Goal: Information Seeking & Learning: Learn about a topic

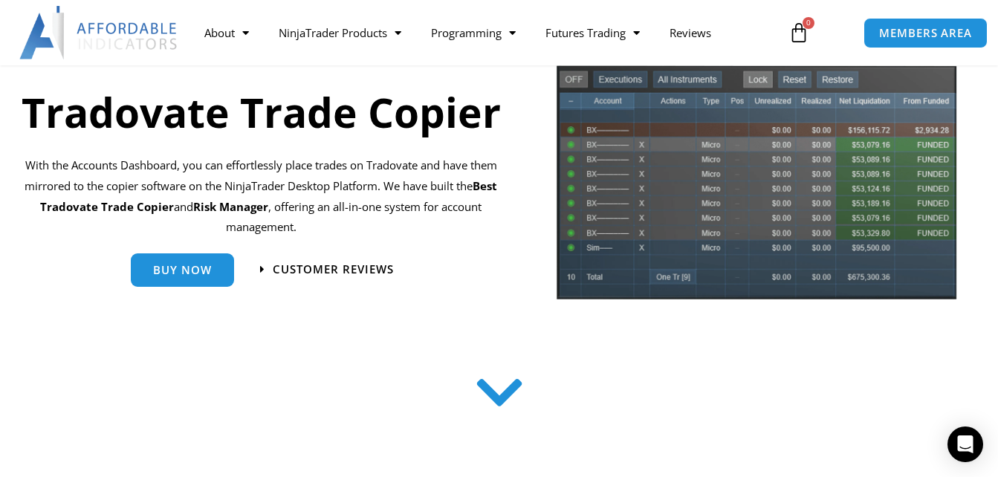
scroll to position [149, 0]
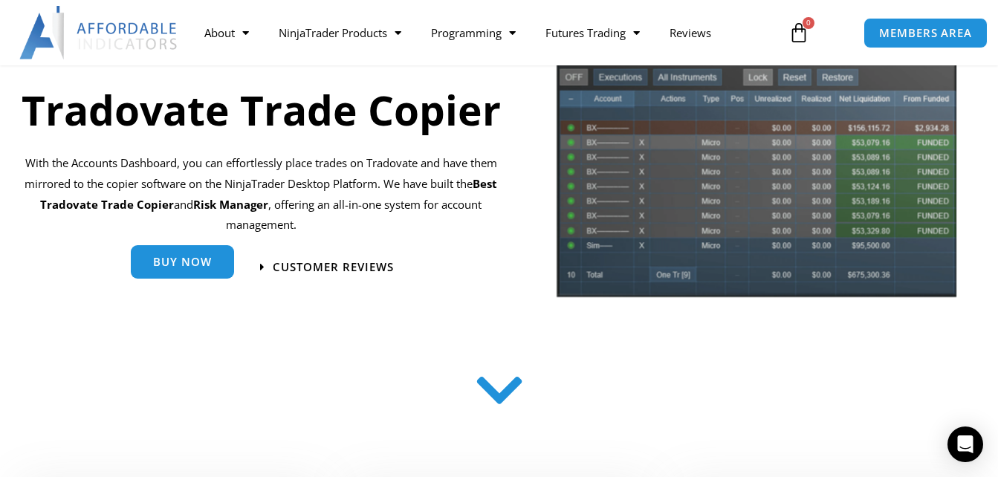
click at [190, 267] on span "Buy Now" at bounding box center [182, 261] width 59 height 11
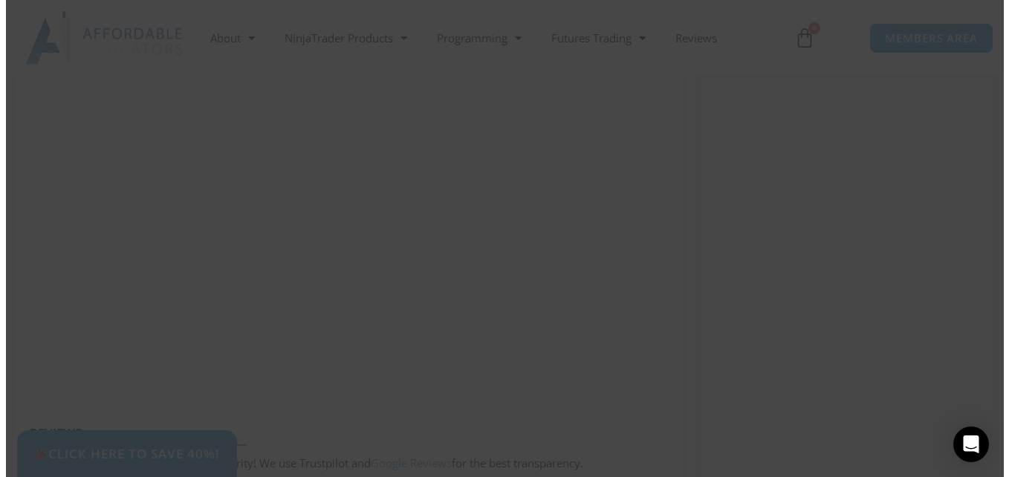
scroll to position [1623, 0]
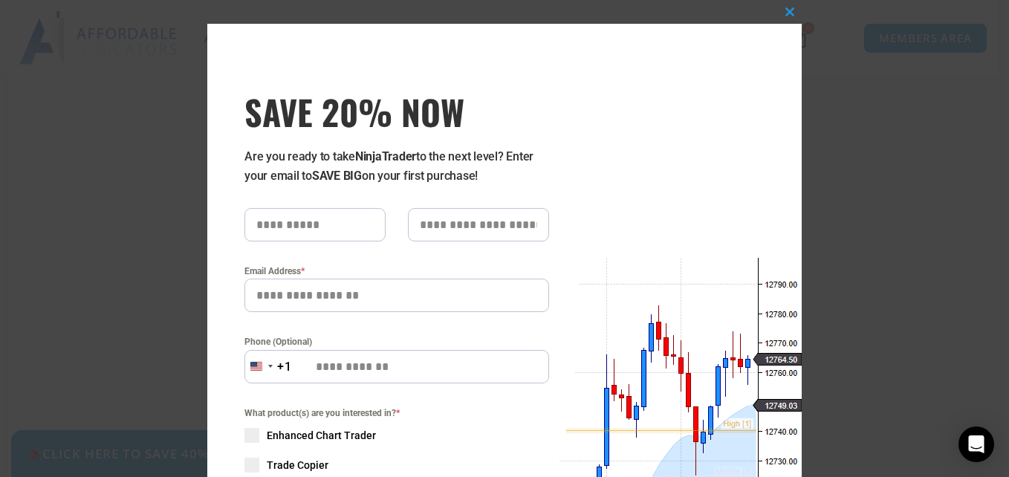
click at [352, 223] on input "SAVE 20% NOW popup" at bounding box center [314, 224] width 141 height 33
type input "***"
type input "**********"
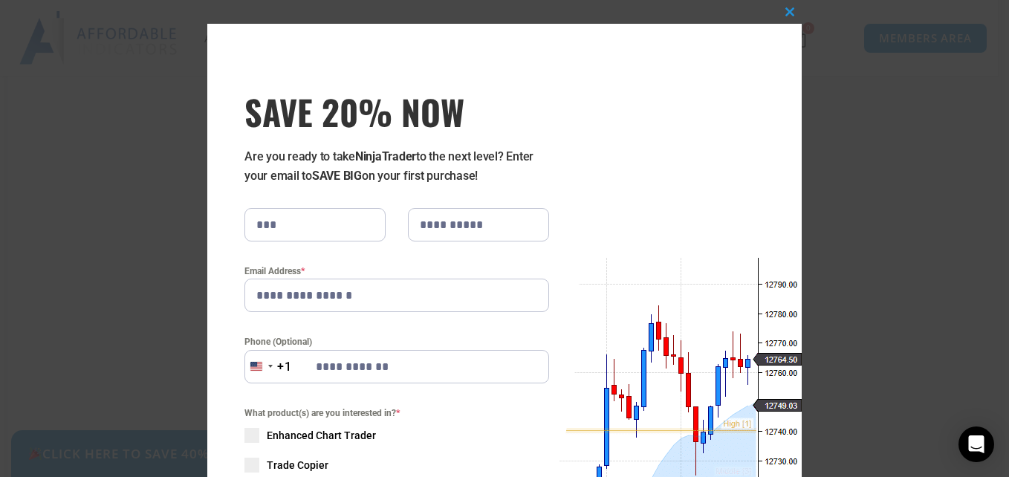
click at [482, 230] on input "**********" at bounding box center [478, 224] width 141 height 33
type input "*"
click at [584, 211] on div "**********" at bounding box center [504, 396] width 594 height 745
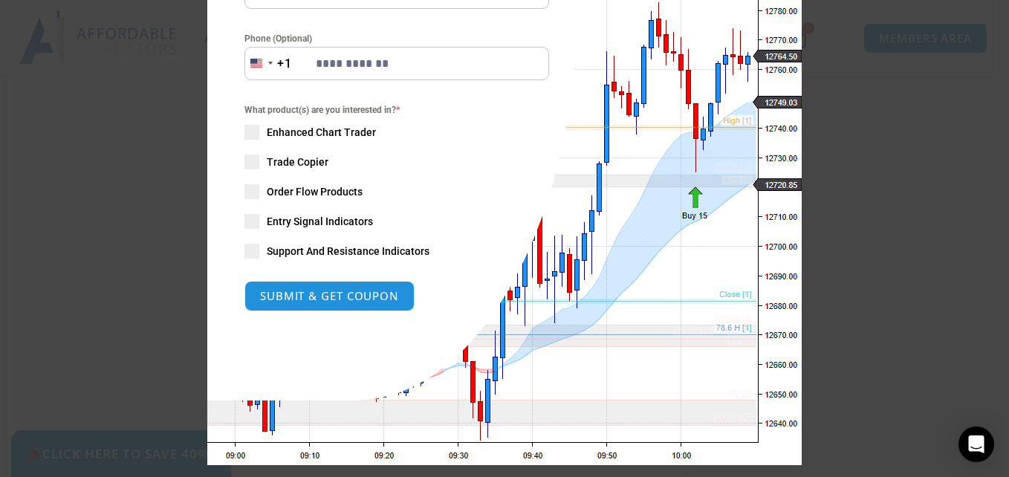
scroll to position [322, 0]
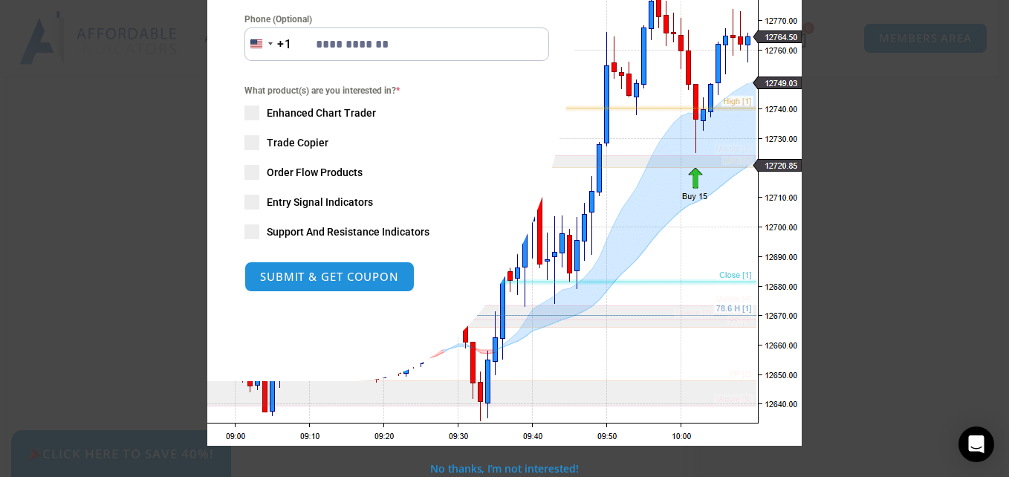
click at [250, 142] on span "SAVE 20% NOW popup" at bounding box center [251, 142] width 15 height 15
click at [344, 276] on button "SUBMIT & GET COUPON" at bounding box center [329, 277] width 179 height 32
type input "**********"
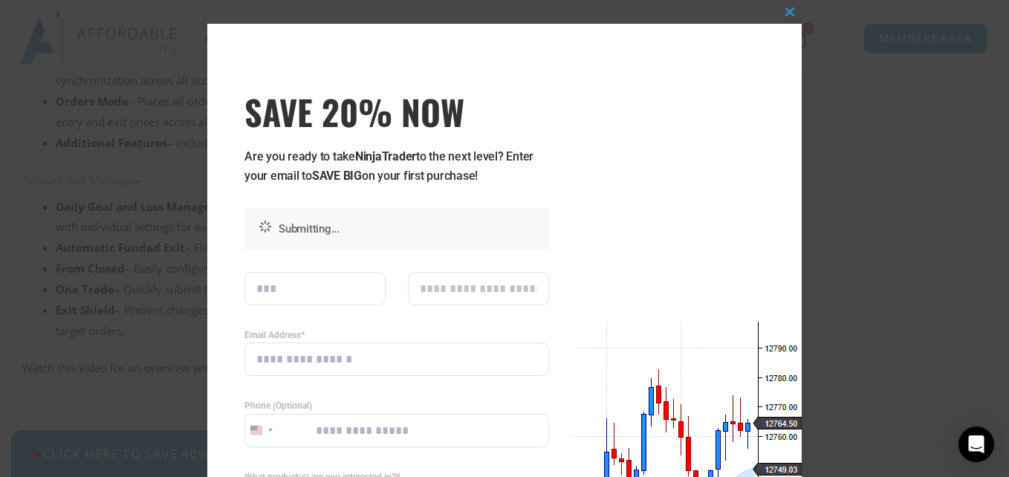
scroll to position [1238, 0]
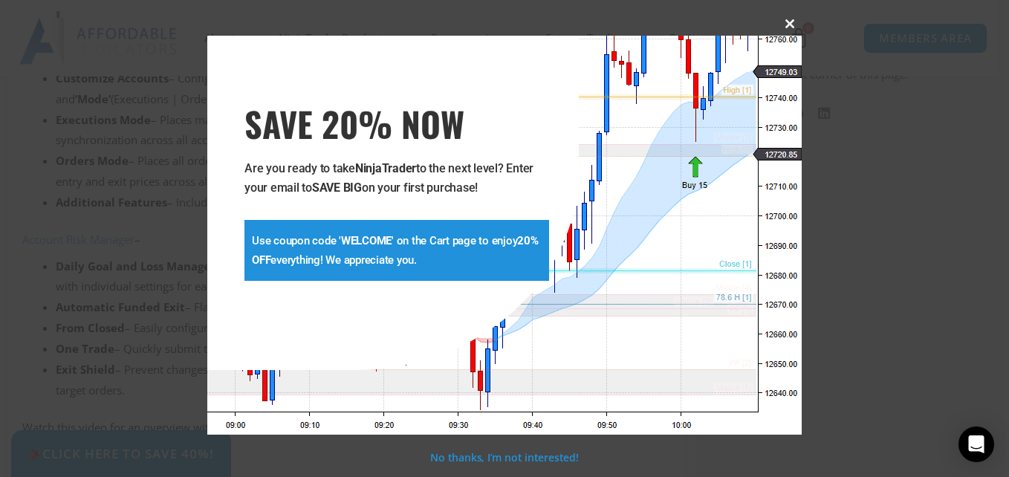
click at [782, 12] on button "Close this module" at bounding box center [790, 24] width 24 height 24
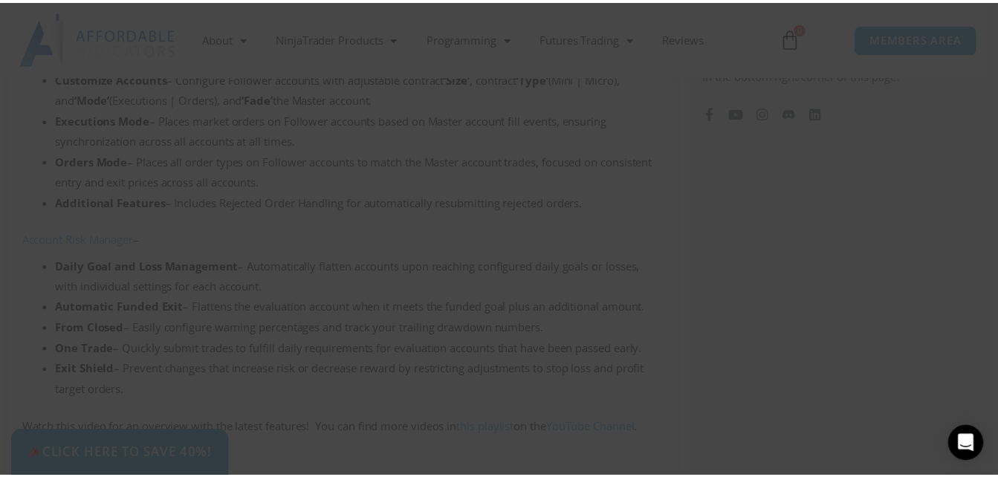
scroll to position [1271, 0]
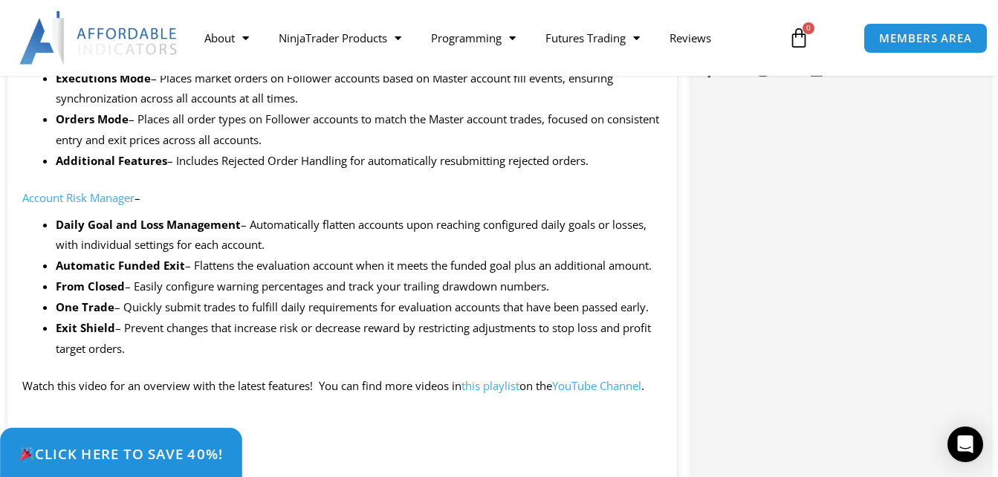
click at [158, 447] on span "Click Here to save 40%!" at bounding box center [121, 454] width 204 height 14
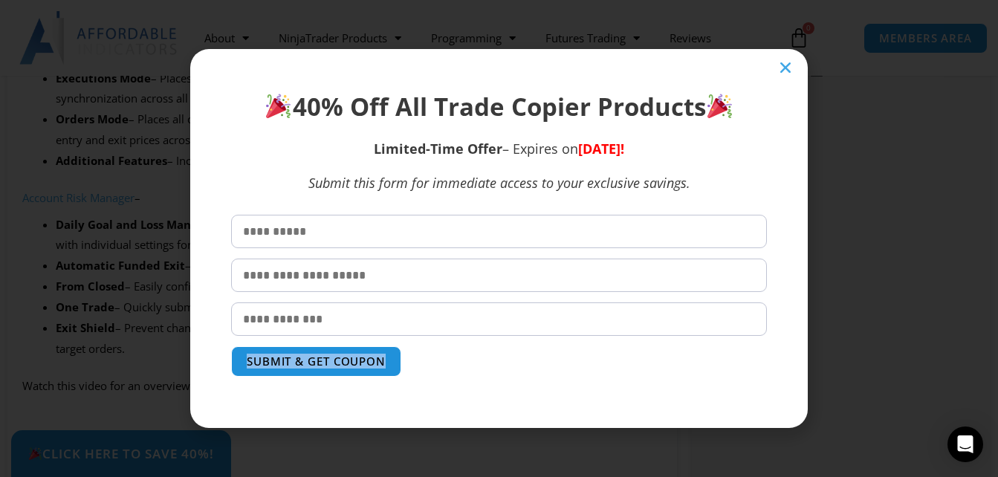
drag, startPoint x: 158, startPoint y: 447, endPoint x: 446, endPoint y: 366, distance: 299.3
click at [446, 366] on div "40% Off All Trade Copier Products Limited-Time Offer – Expires on Wednesday, Se…" at bounding box center [499, 238] width 998 height 477
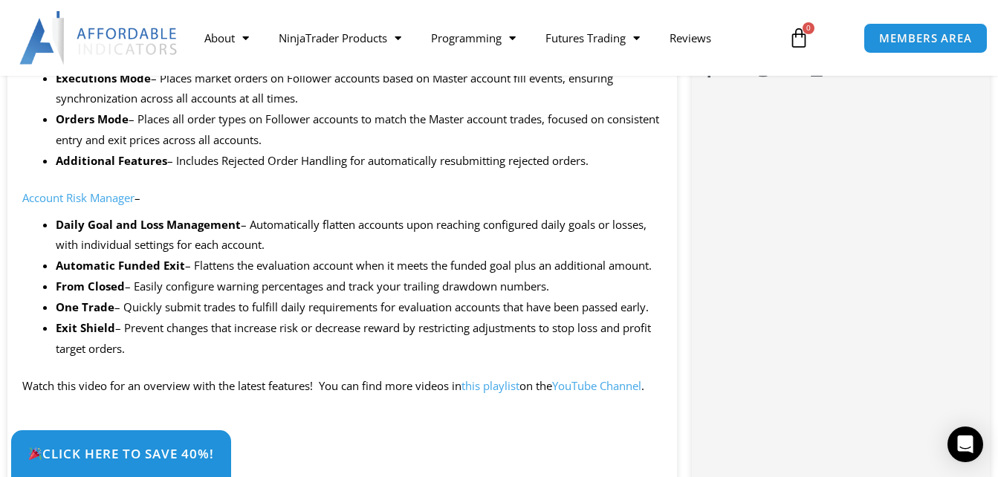
drag, startPoint x: 446, startPoint y: 366, endPoint x: 457, endPoint y: 362, distance: 12.0
click at [446, 360] on li "Exit Shield – Prevent changes that increase risk or decrease reward by restrict…" at bounding box center [359, 339] width 606 height 42
drag, startPoint x: 411, startPoint y: 376, endPoint x: 538, endPoint y: 450, distance: 147.2
drag, startPoint x: 538, startPoint y: 450, endPoint x: 774, endPoint y: 357, distance: 253.5
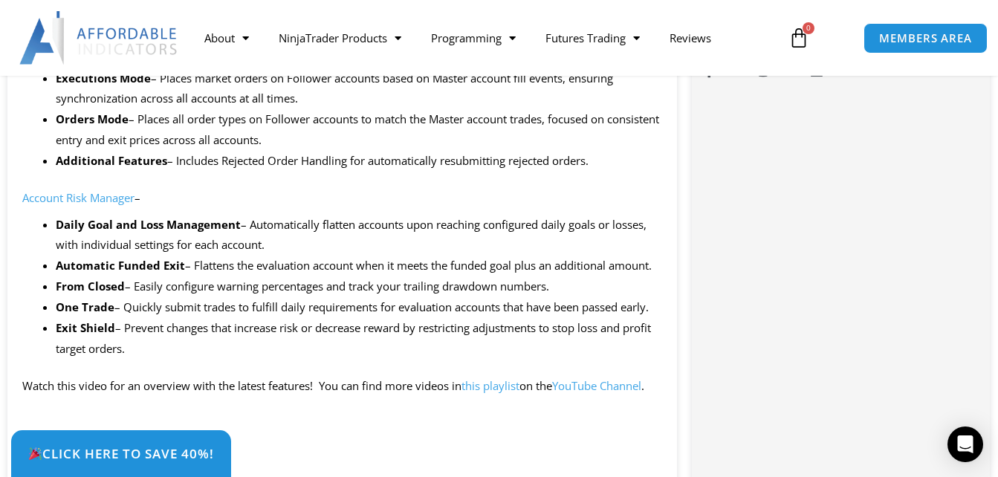
click at [158, 449] on span "Click Here to save 40%!" at bounding box center [121, 454] width 204 height 14
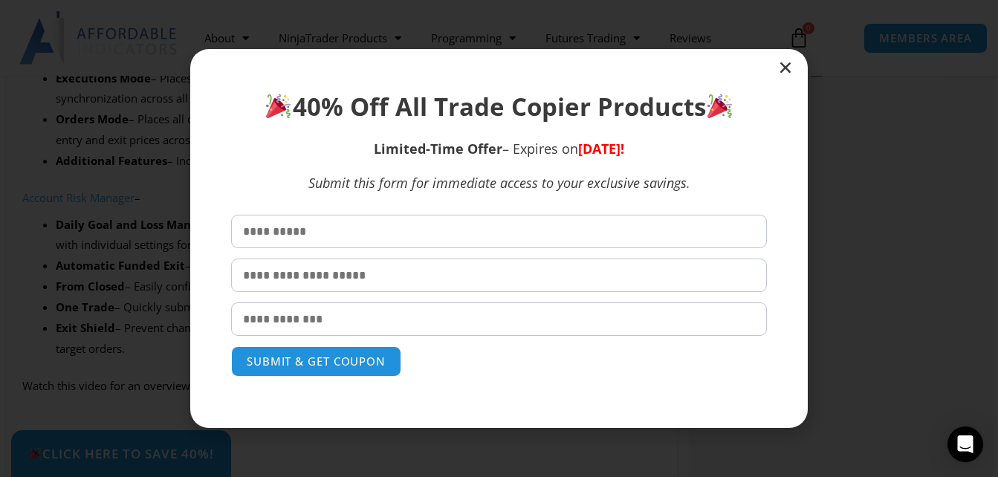
click at [414, 233] on input "text" at bounding box center [499, 231] width 536 height 33
type input "***"
type input "**********"
click at [288, 363] on button "SUBMIT & GET COUPON" at bounding box center [316, 362] width 179 height 32
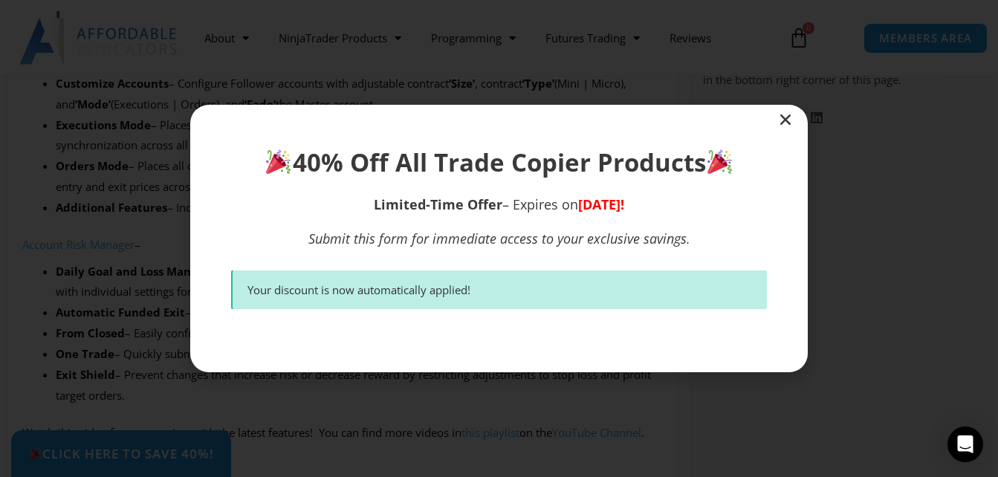
scroll to position [1224, 0]
click at [786, 120] on icon "Close" at bounding box center [785, 119] width 15 height 15
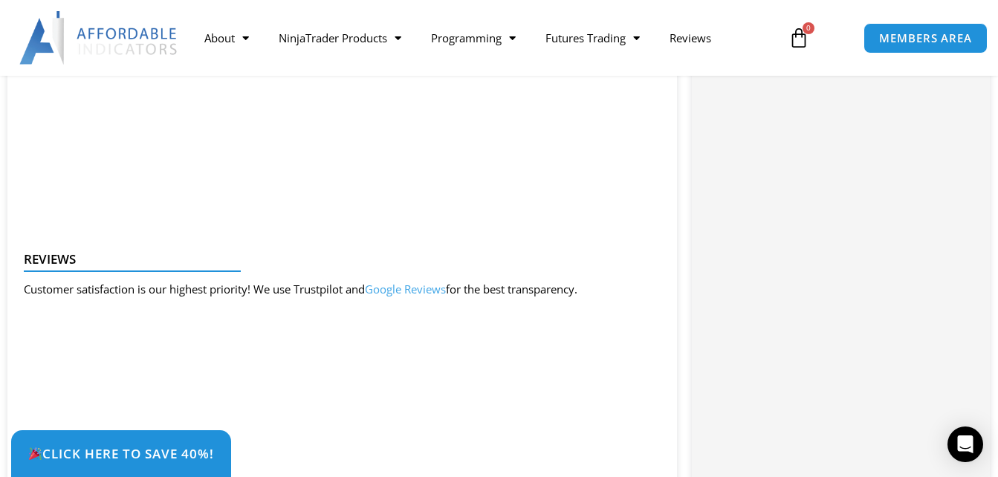
scroll to position [1823, 0]
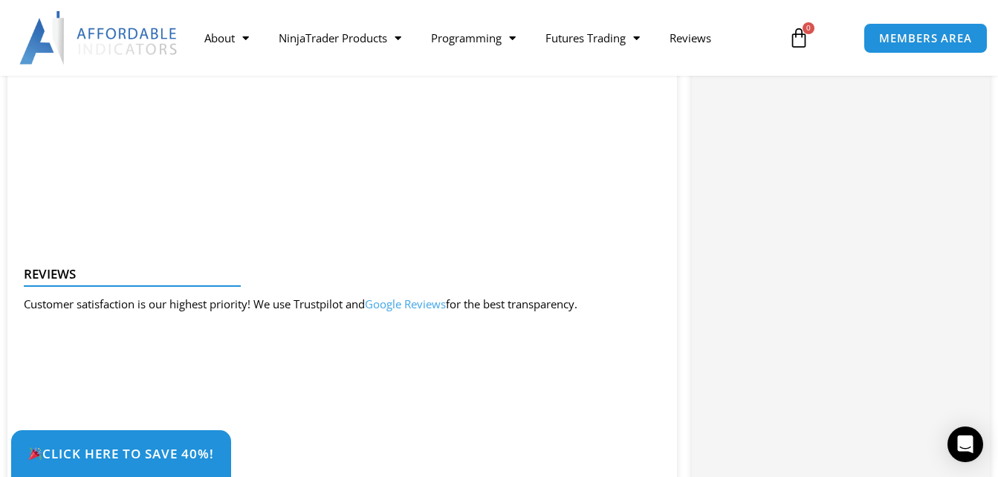
click at [766, 291] on div "Categories: Bundles , Indicators , Trade Copier Buy With Confidence We have a s…" at bounding box center [841, 130] width 298 height 2613
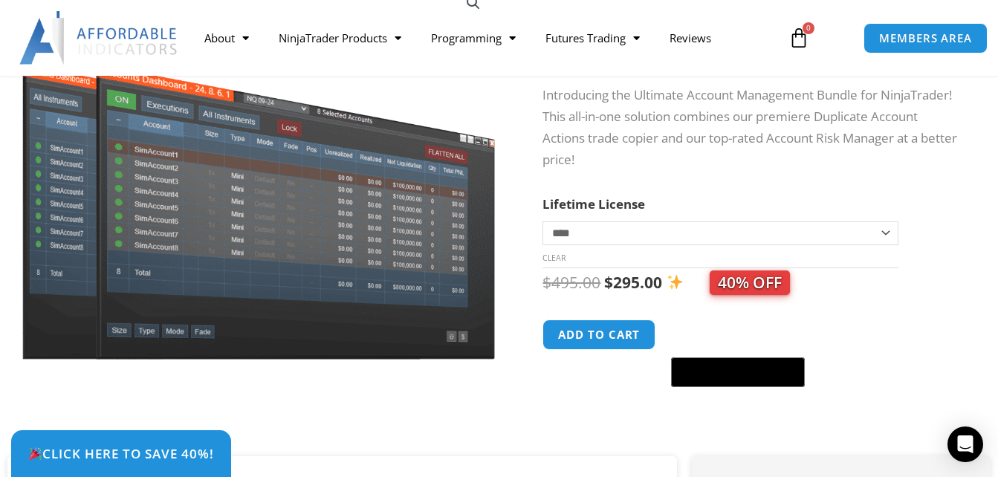
scroll to position [188, 0]
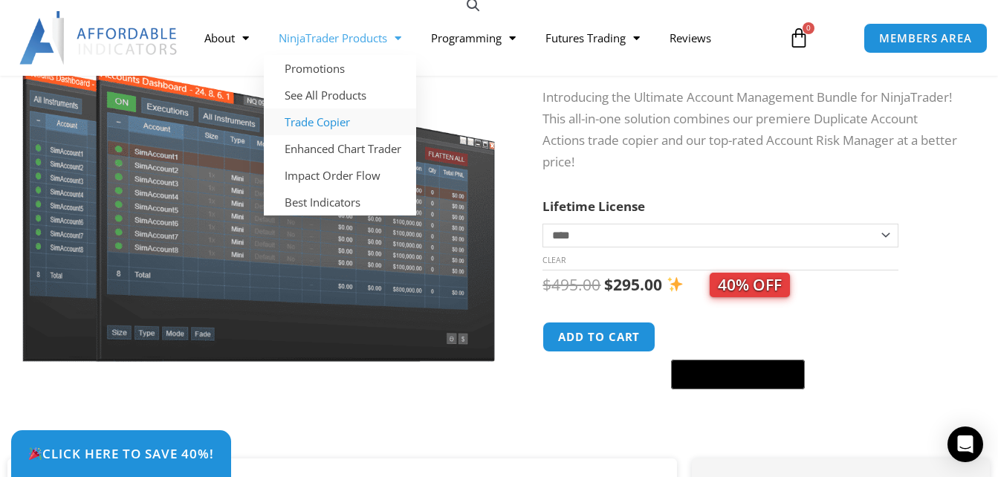
click at [334, 120] on link "Trade Copier" at bounding box center [340, 121] width 152 height 27
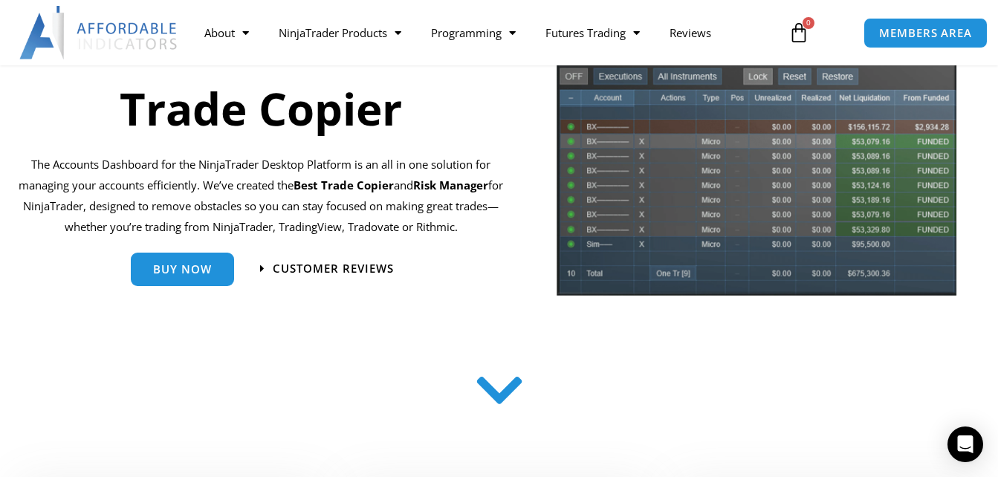
scroll to position [149, 0]
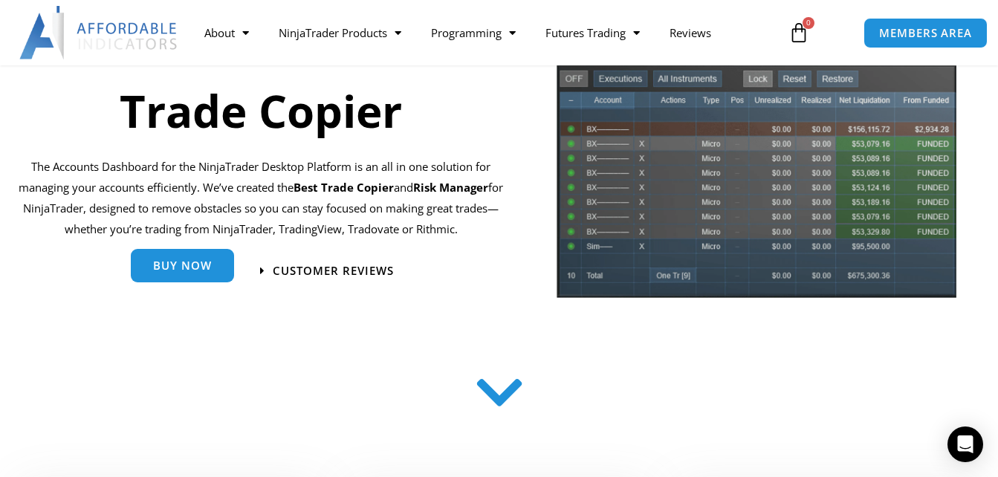
click at [167, 267] on span "Buy Now" at bounding box center [182, 268] width 59 height 11
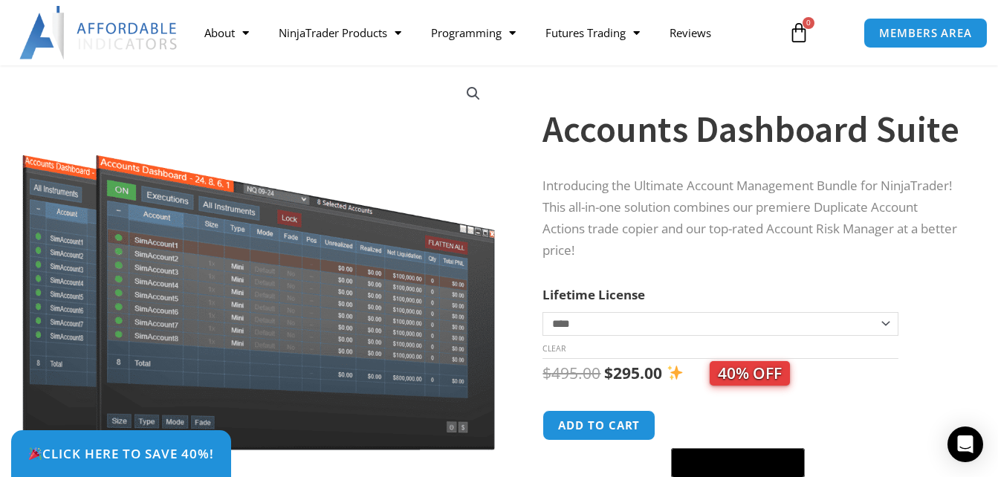
scroll to position [208, 0]
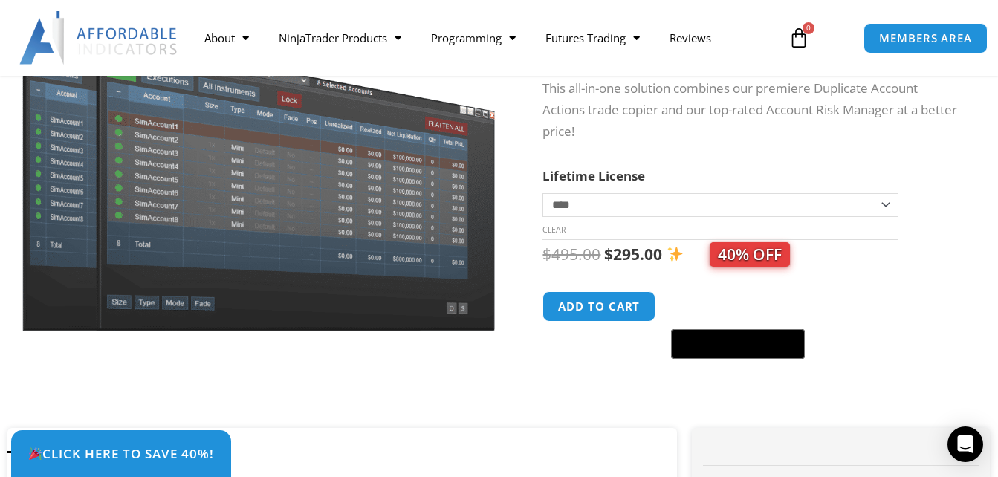
click at [888, 205] on select "**********" at bounding box center [719, 205] width 355 height 24
click at [542, 193] on select "**********" at bounding box center [719, 205] width 355 height 24
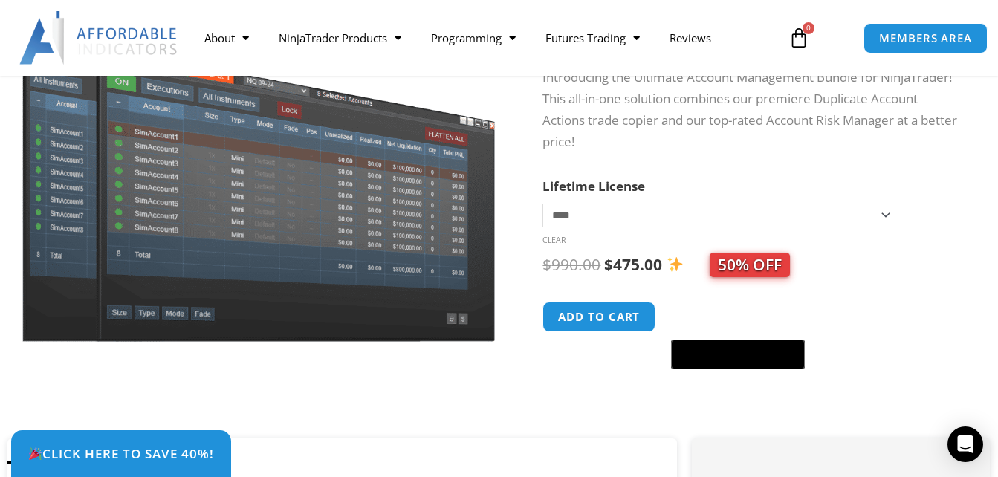
click at [886, 213] on select "**********" at bounding box center [719, 216] width 355 height 24
select select "*"
click at [542, 204] on select "**********" at bounding box center [719, 216] width 355 height 24
click at [904, 279] on div "$ 495.00 Original price was: $495.00. $ 295.00 Current price is: $295.00. 40% O…" at bounding box center [751, 264] width 418 height 29
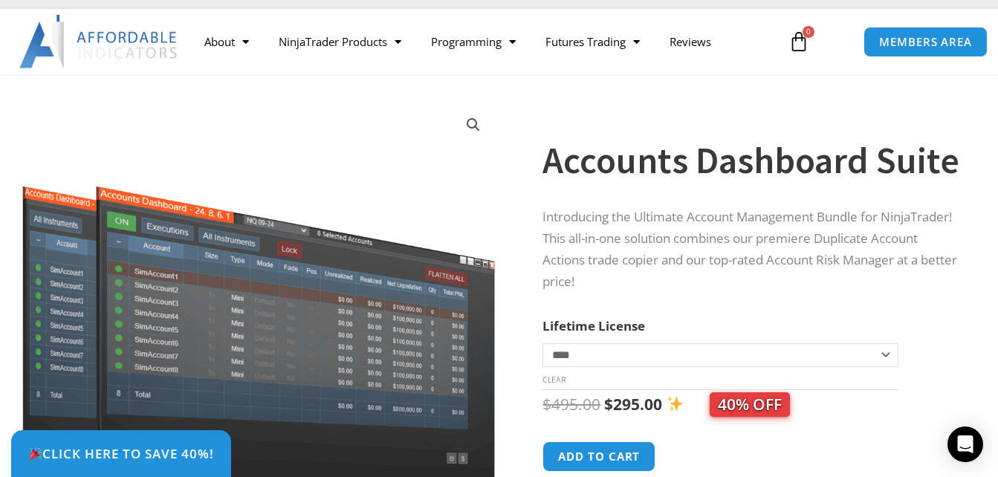
scroll to position [59, 0]
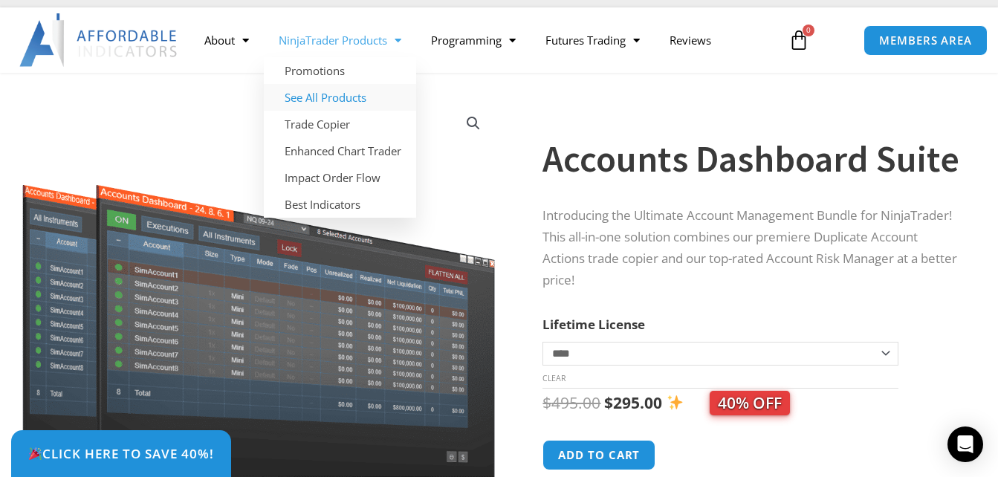
click at [346, 97] on link "See All Products" at bounding box center [340, 97] width 152 height 27
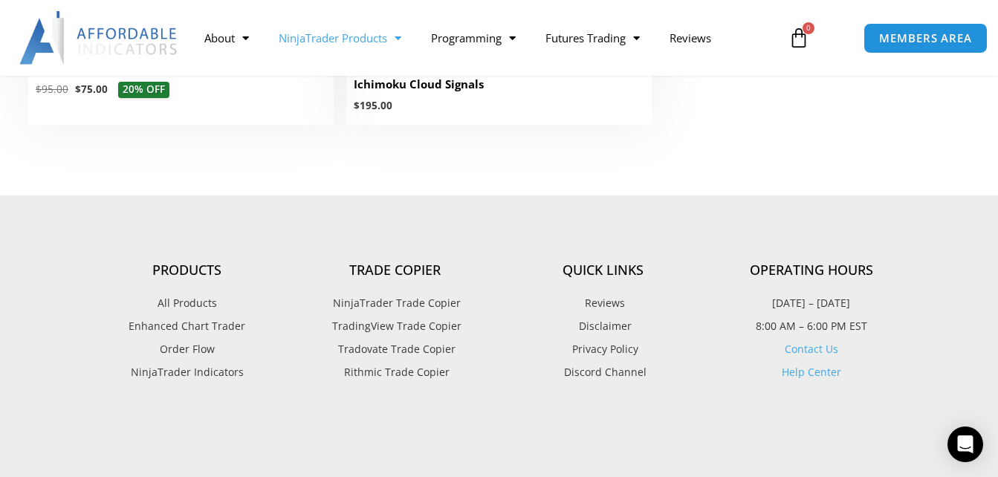
scroll to position [3775, 0]
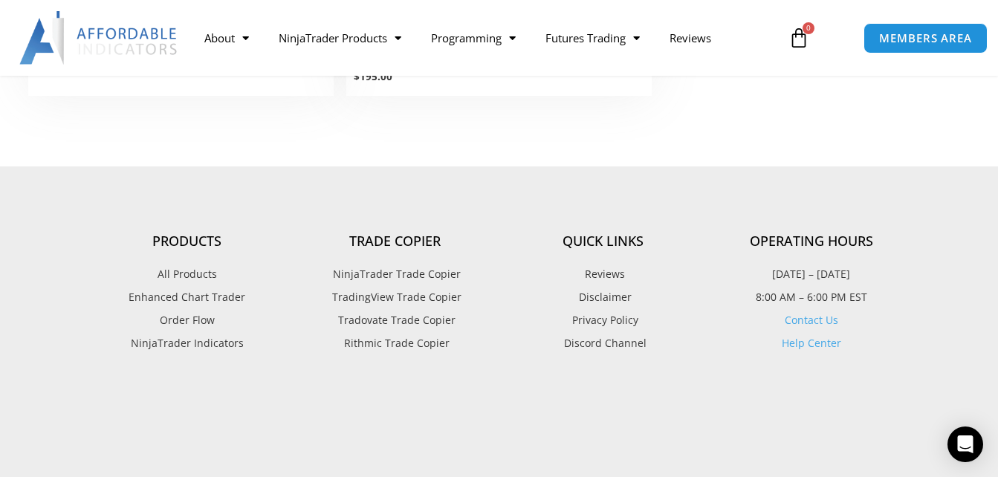
click at [406, 317] on span "Tradovate Trade Copier" at bounding box center [394, 320] width 121 height 19
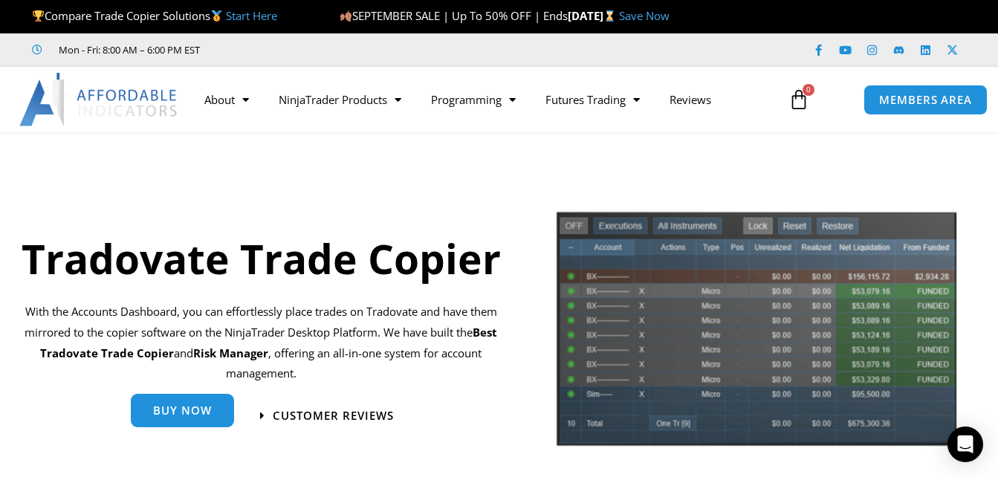
click at [192, 410] on span "Buy Now" at bounding box center [182, 410] width 59 height 11
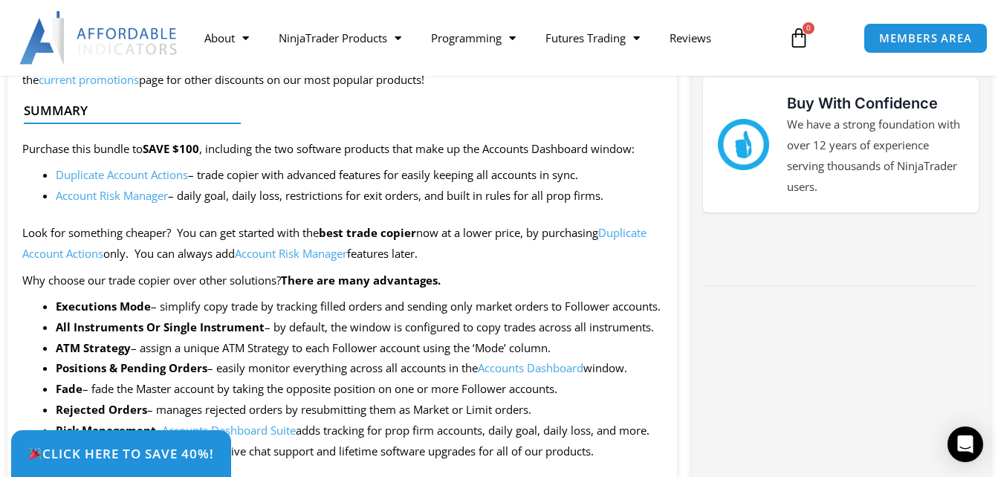
scroll to position [684, 0]
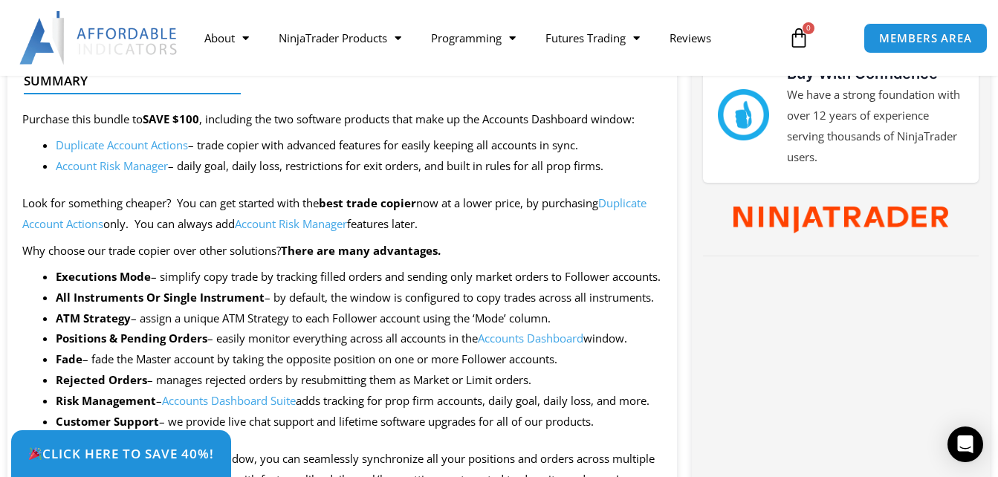
click at [632, 200] on link "Duplicate Account Actions" at bounding box center [334, 213] width 624 height 36
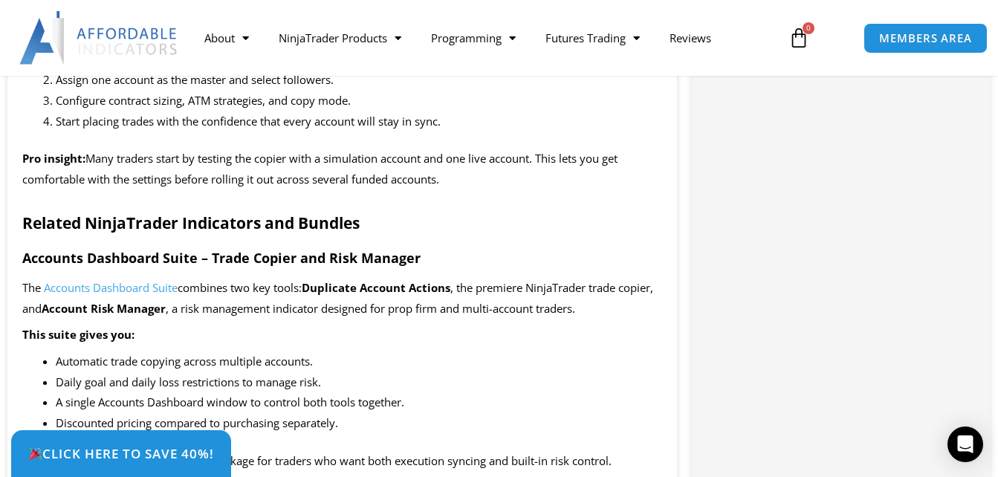
scroll to position [1783, 0]
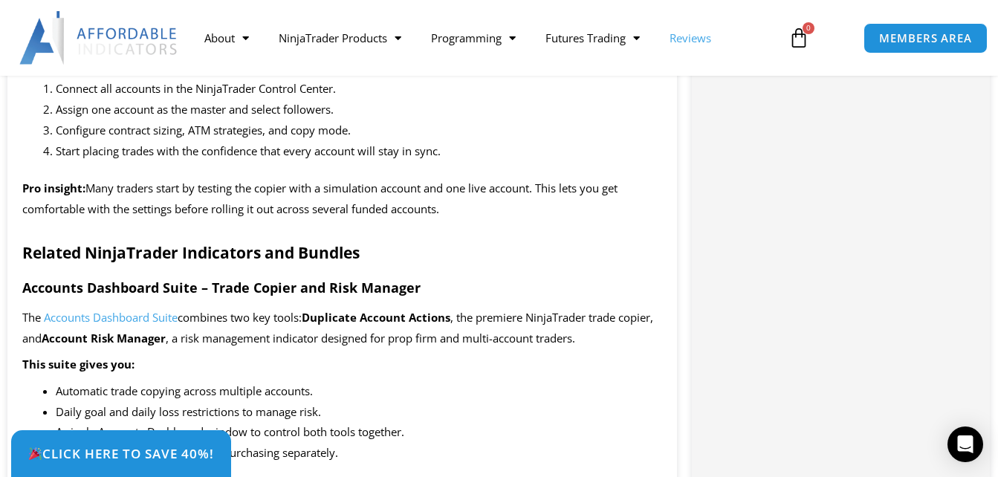
click at [698, 36] on link "Reviews" at bounding box center [690, 38] width 71 height 34
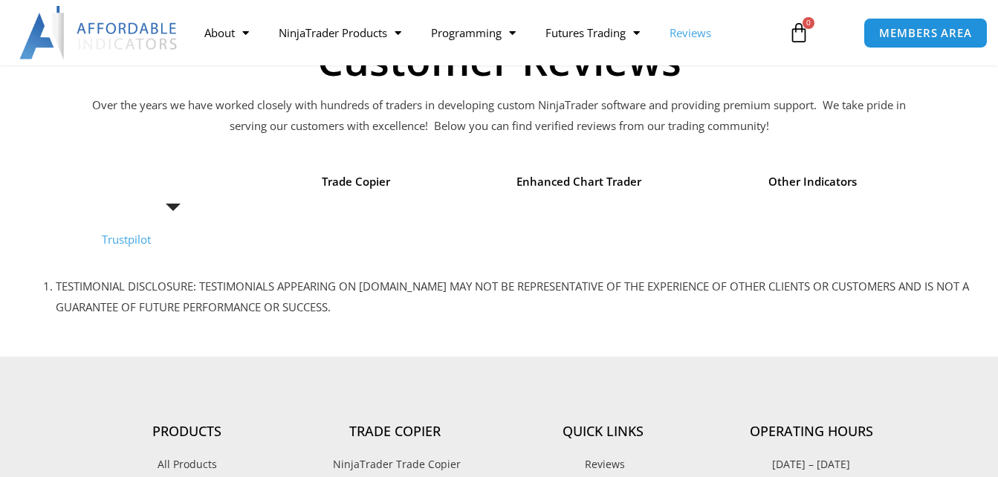
scroll to position [178, 0]
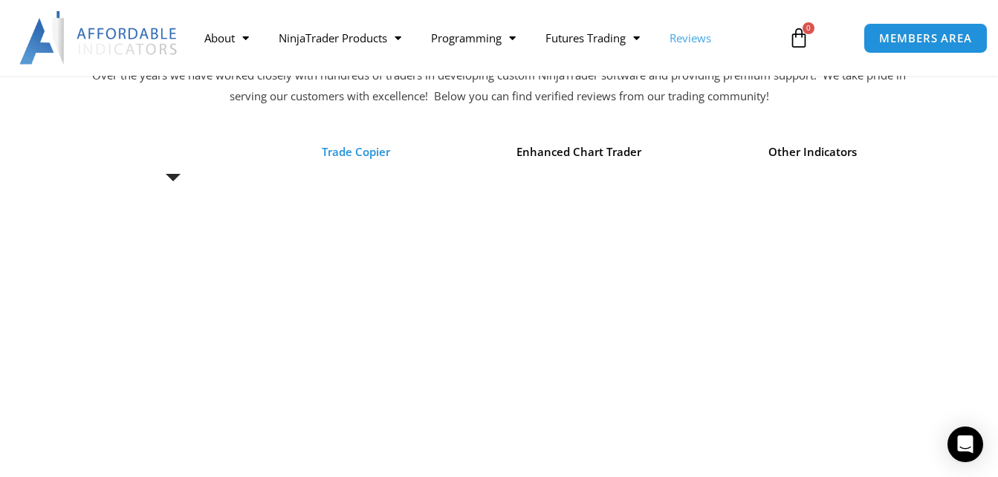
click at [351, 148] on span "Trade Copier" at bounding box center [356, 152] width 68 height 21
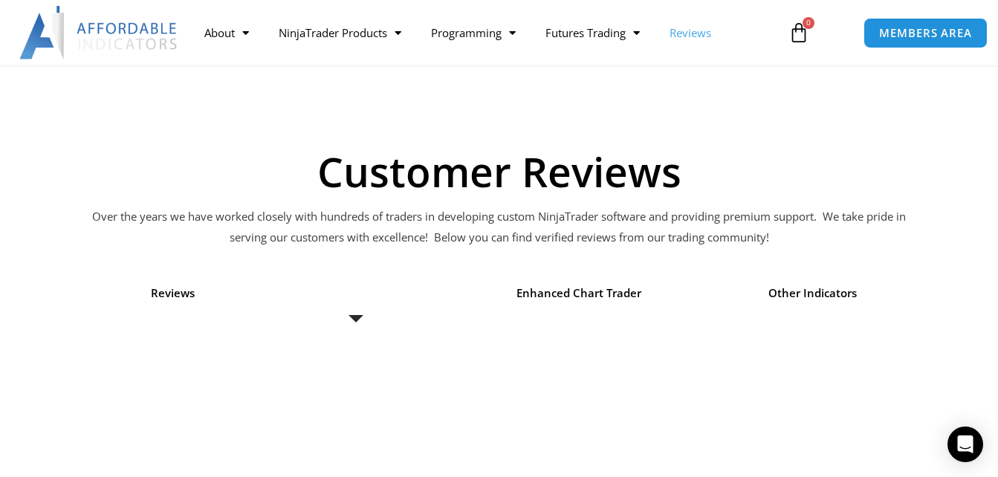
scroll to position [0, 0]
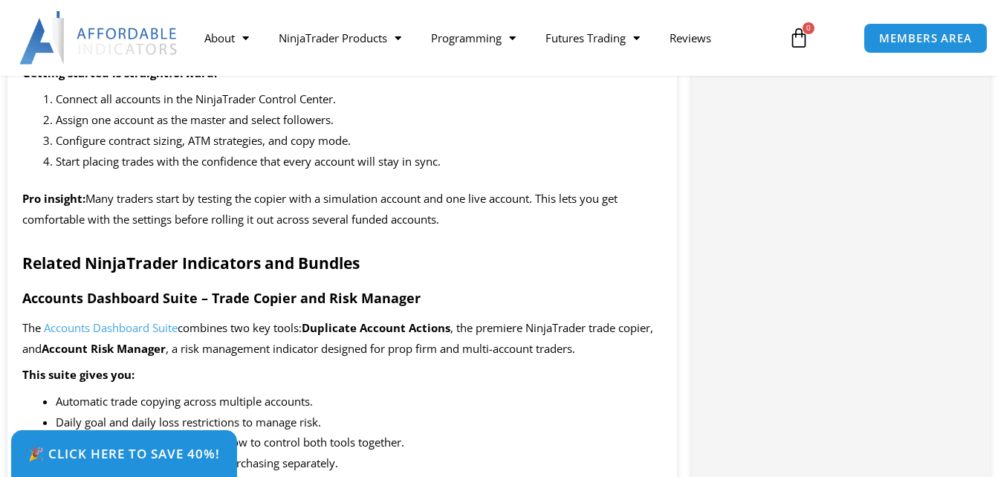
scroll to position [1783, 0]
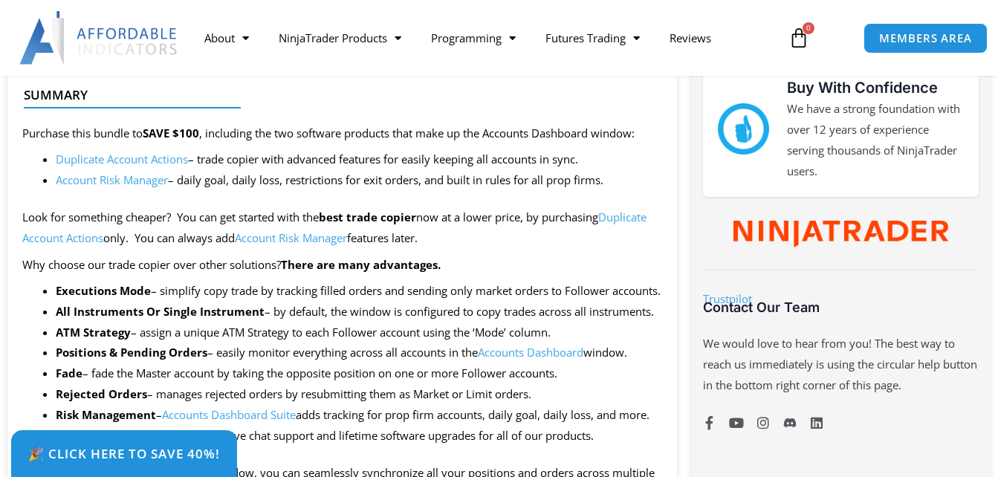
scroll to position [684, 0]
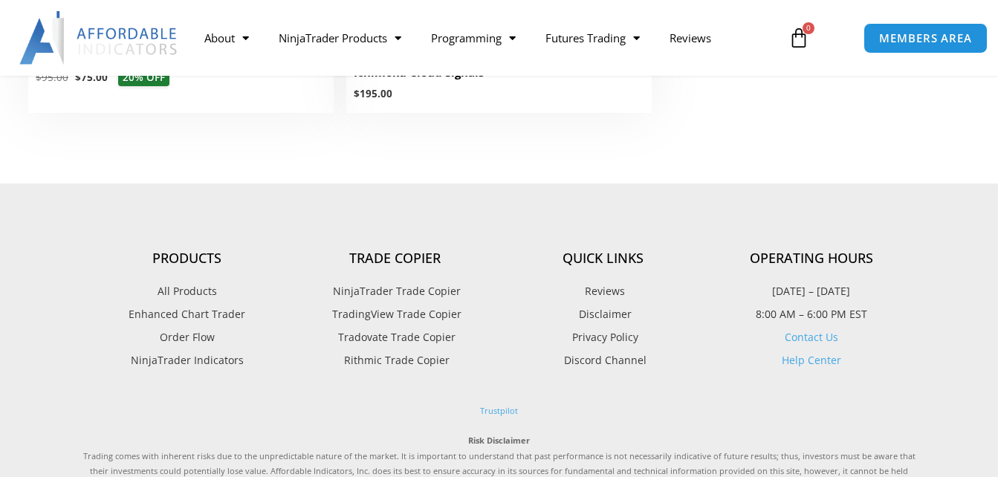
scroll to position [3775, 0]
